Goal: Information Seeking & Learning: Compare options

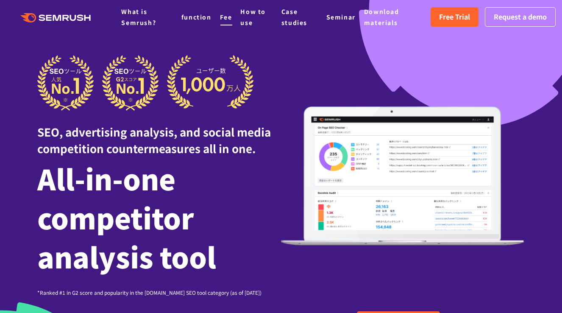
click at [222, 17] on font "Fee" at bounding box center [226, 17] width 12 height 8
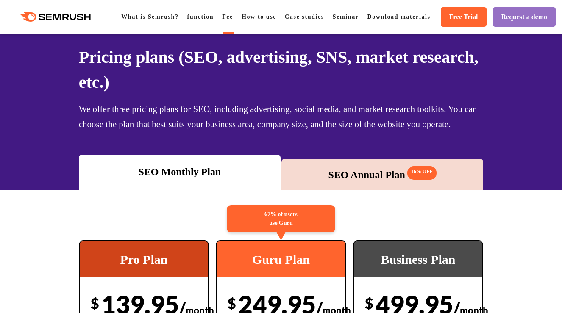
scroll to position [30, 0]
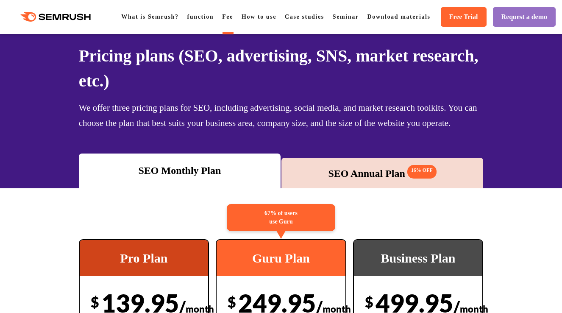
click at [383, 169] on font "SEO Annual Plan" at bounding box center [366, 173] width 77 height 11
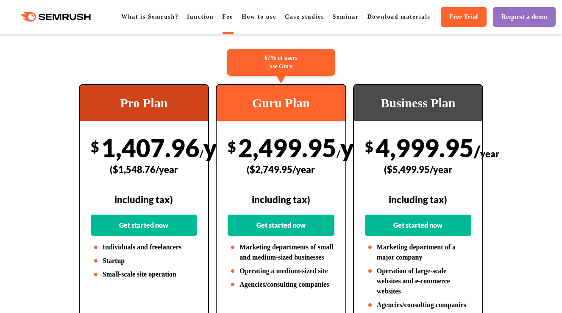
scroll to position [213, 0]
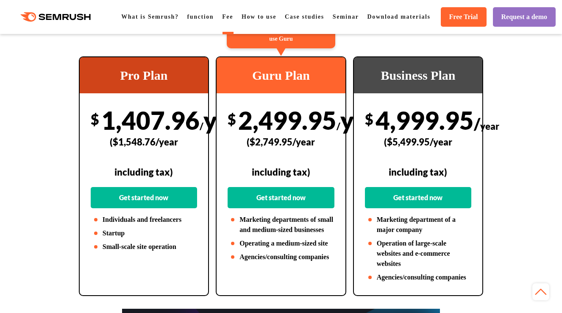
drag, startPoint x: 324, startPoint y: 154, endPoint x: 223, endPoint y: 155, distance: 100.8
click at [223, 155] on div "67% of users use Guru Guru Plan $ 2,499.95 / year ($2,749.95/year including tax…" at bounding box center [281, 175] width 130 height 239
copy font "2,499.95"
drag, startPoint x: 185, startPoint y: 156, endPoint x: 74, endPoint y: 153, distance: 111.0
click at [74, 153] on div "Pro Plan $ 1,407.96 / year ($1,548.76/year including tax) Get started now Indiv…" at bounding box center [280, 175] width 421 height 239
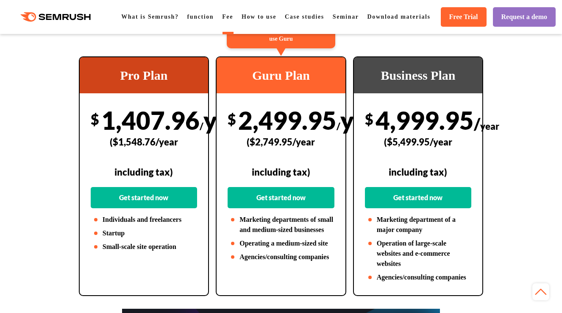
copy font "1,407.96"
